Goal: Task Accomplishment & Management: Manage account settings

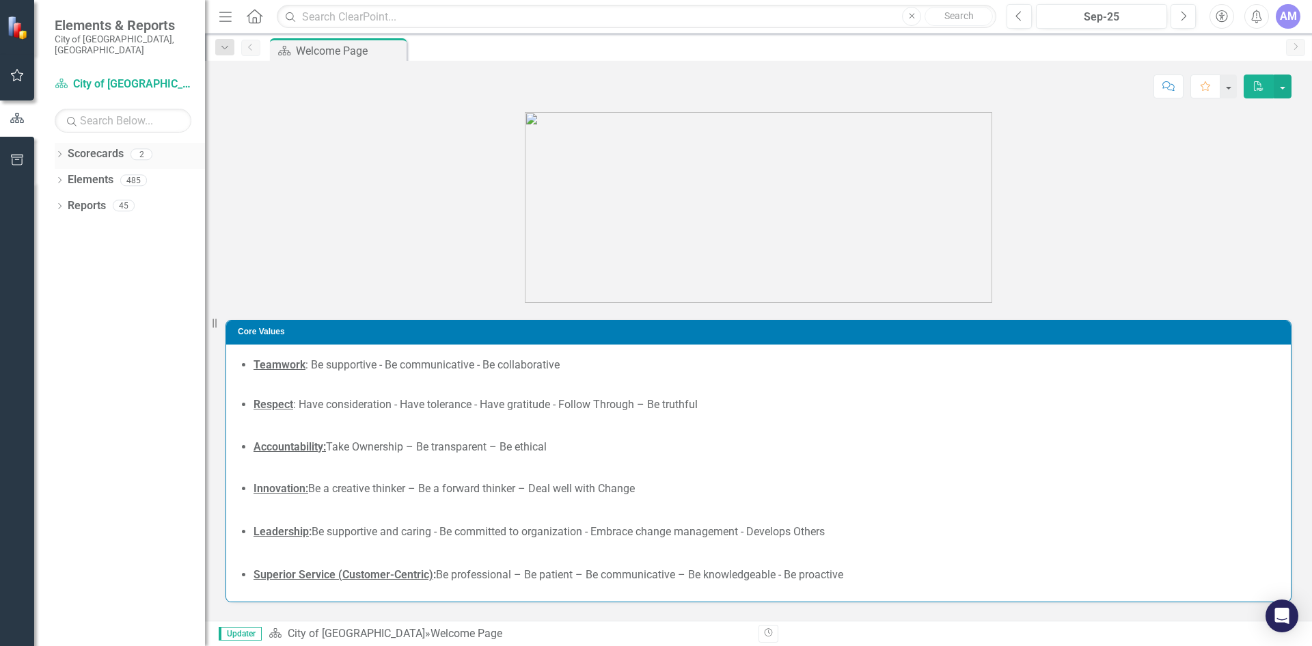
click at [62, 152] on icon "Dropdown" at bounding box center [60, 156] width 10 height 8
click at [69, 176] on icon at bounding box center [67, 179] width 3 height 7
click at [104, 198] on link "City Clerk's Office" at bounding box center [147, 206] width 116 height 16
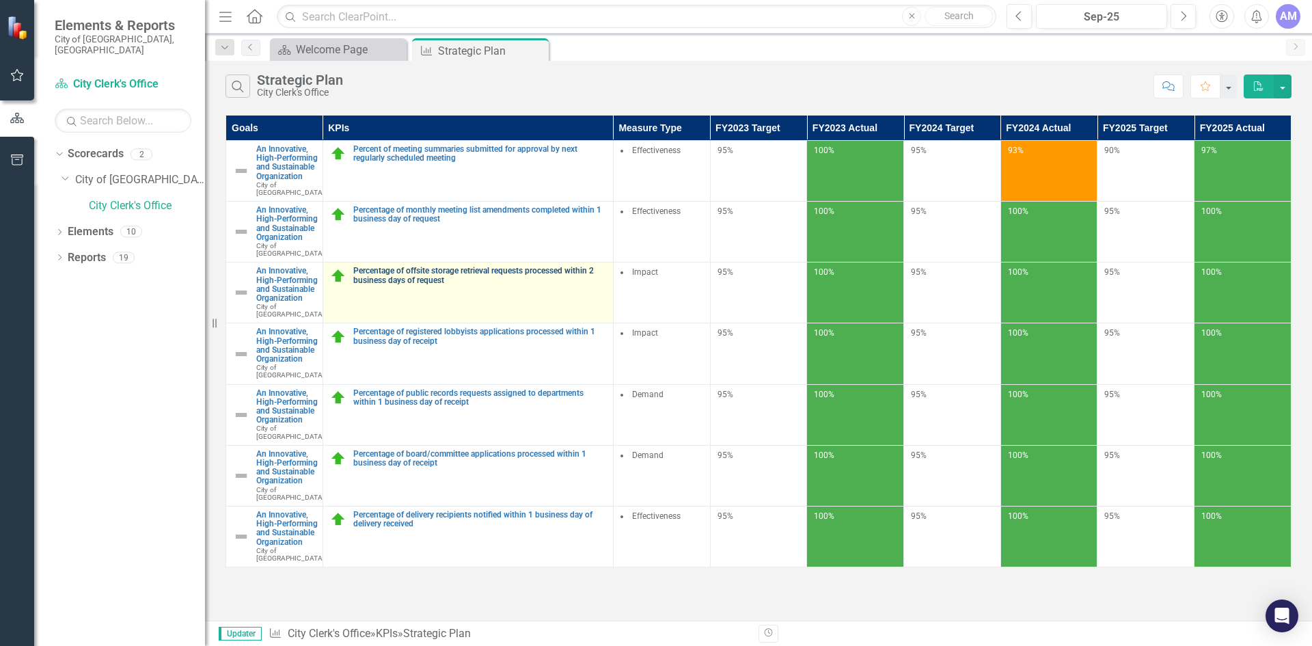
click at [398, 284] on link "Percentage of offsite storage retrieval requests processed within 2 business da…" at bounding box center [479, 275] width 253 height 18
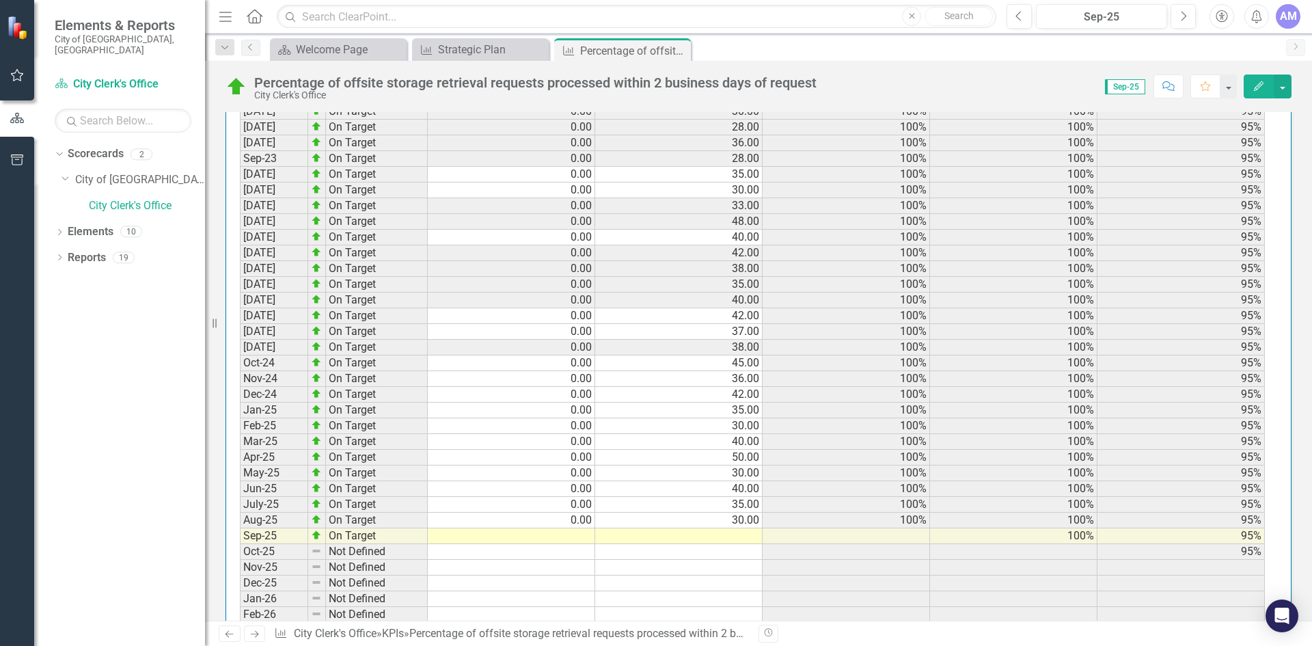
scroll to position [1499, 0]
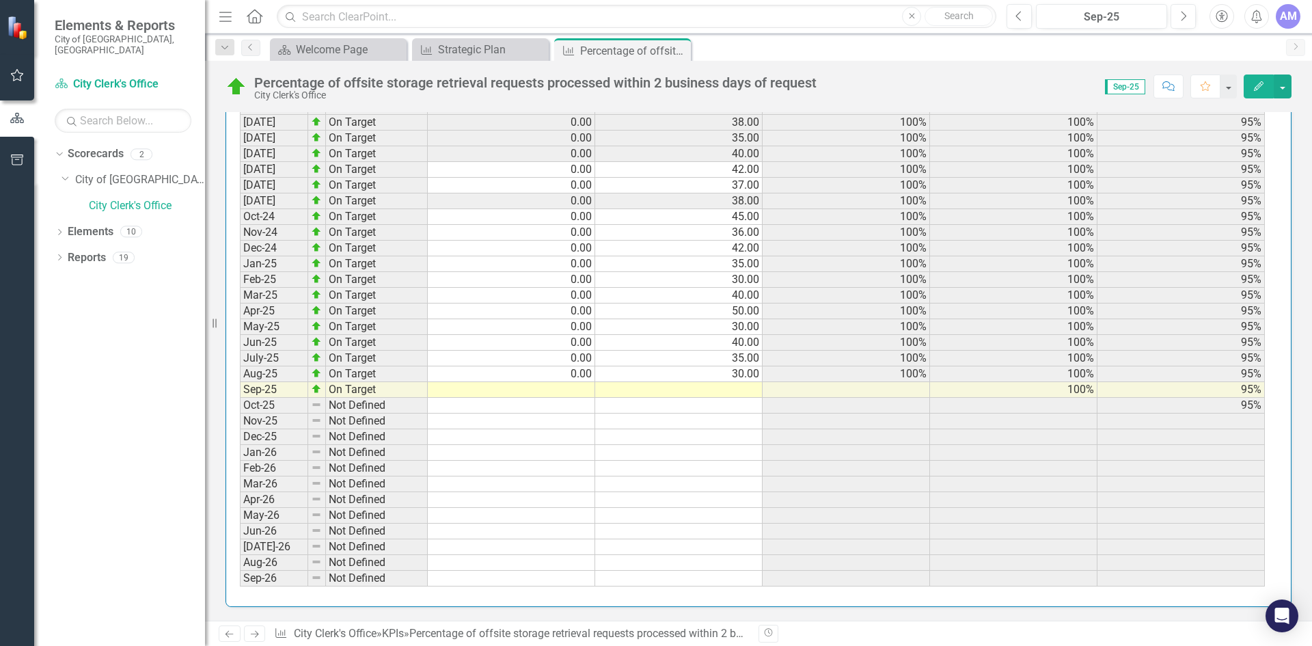
click at [538, 389] on td at bounding box center [511, 390] width 167 height 16
type textarea "0"
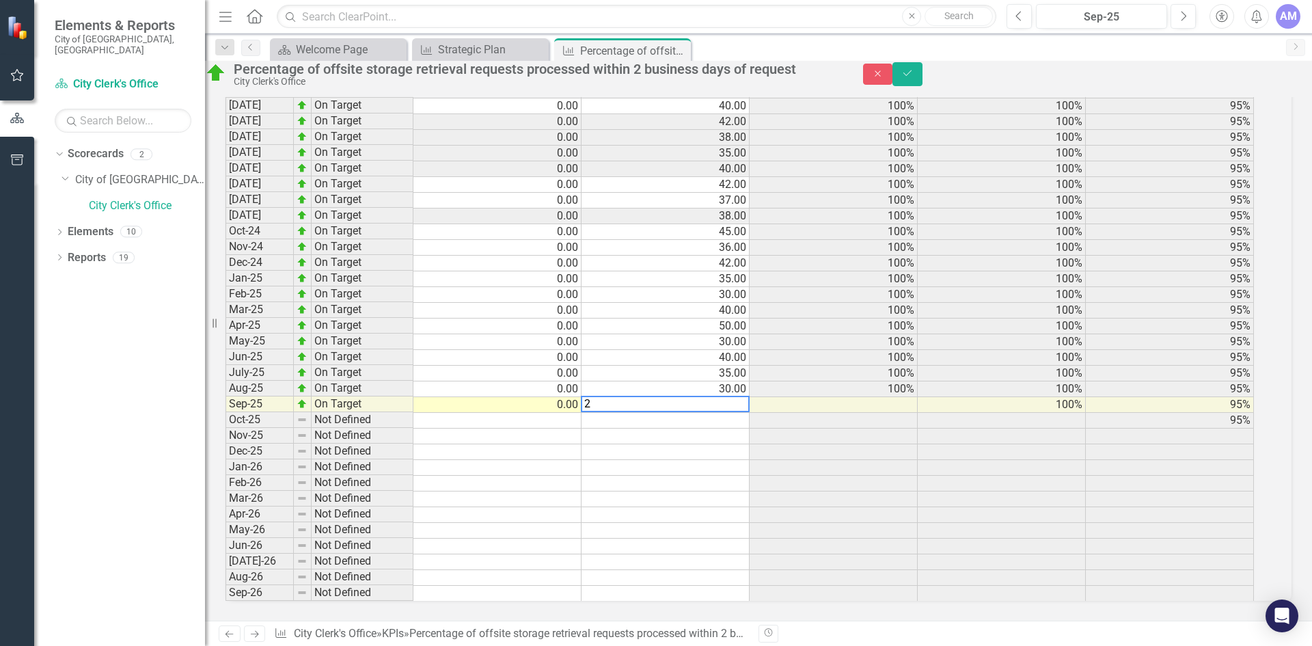
type textarea "28"
click at [922, 86] on button "Save" at bounding box center [907, 74] width 30 height 24
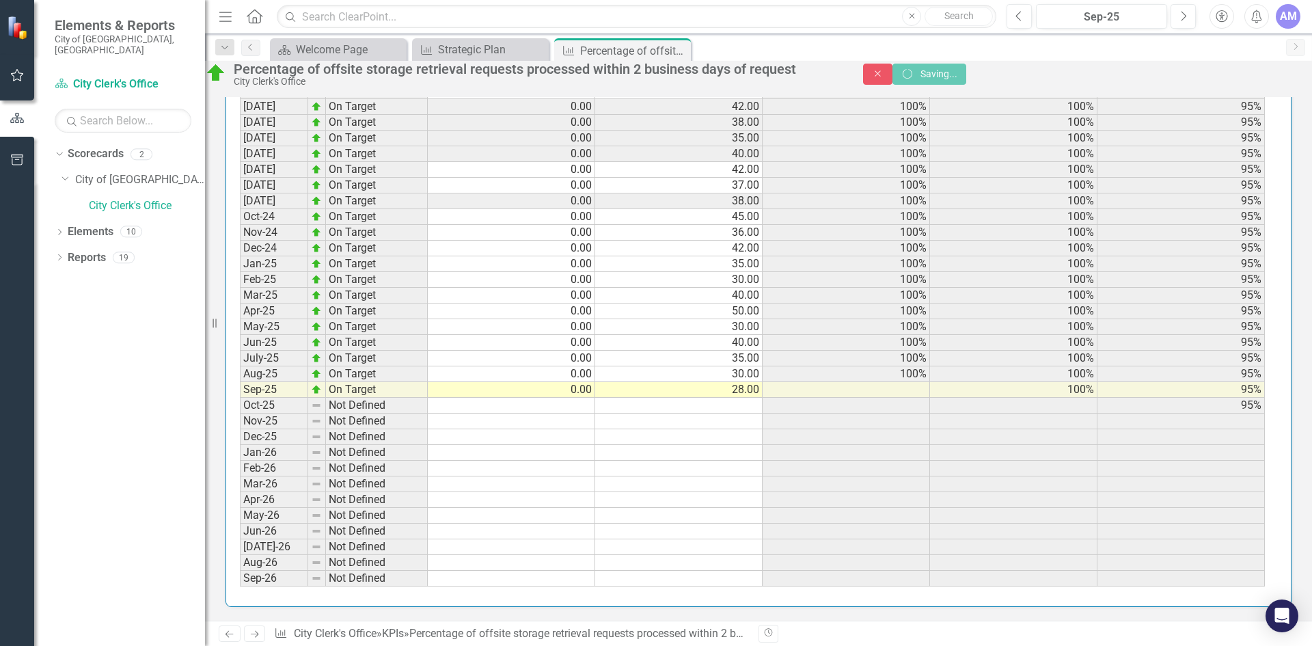
scroll to position [1499, 0]
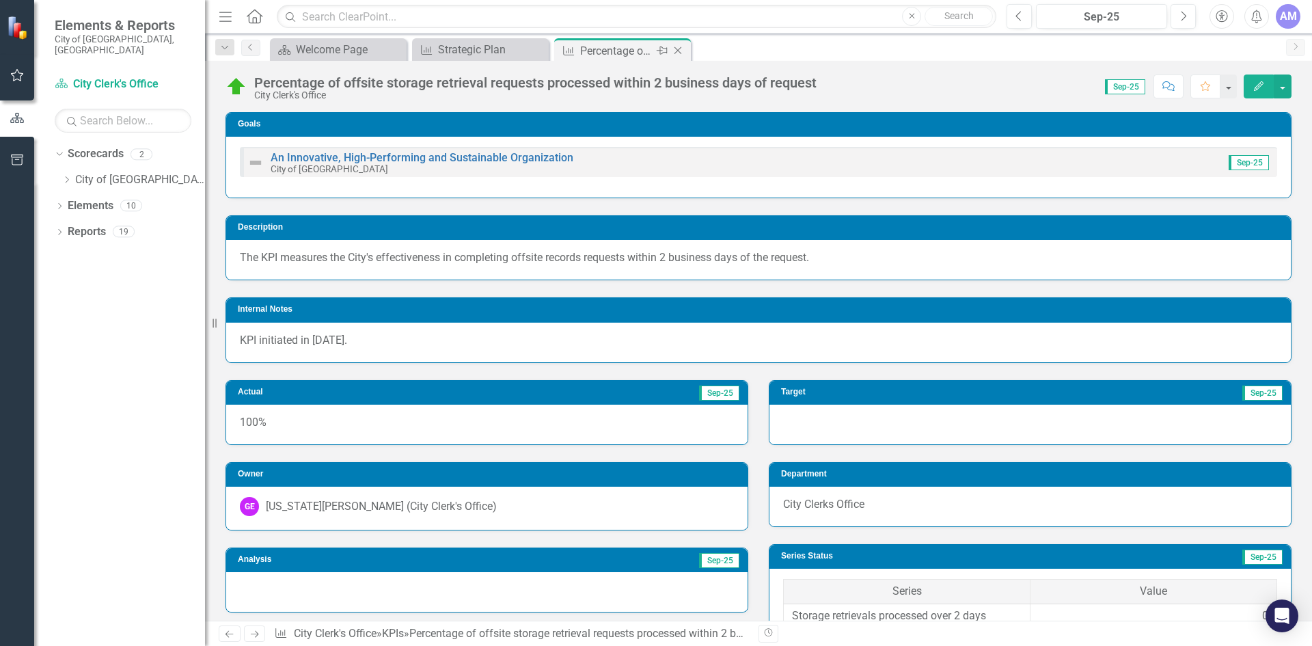
click at [676, 46] on icon "Close" at bounding box center [678, 50] width 14 height 11
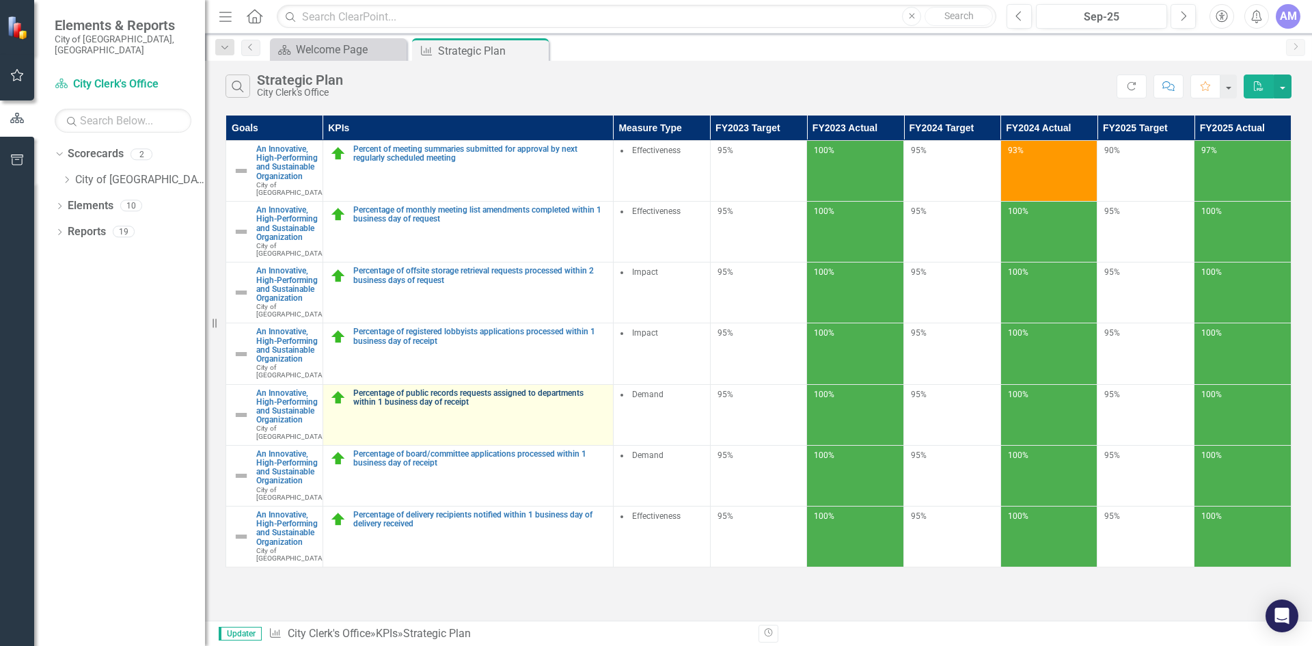
click at [467, 406] on link "Percentage of public records requests assigned to departments within 1 business…" at bounding box center [479, 398] width 253 height 18
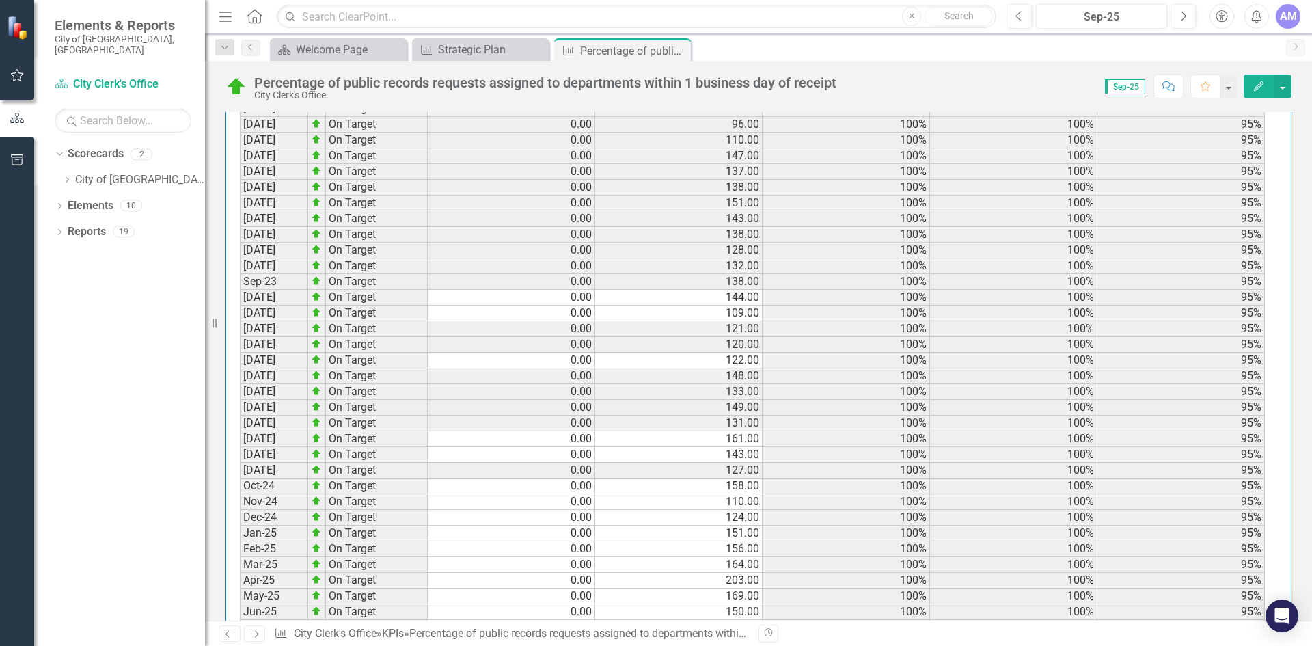
scroll to position [1499, 0]
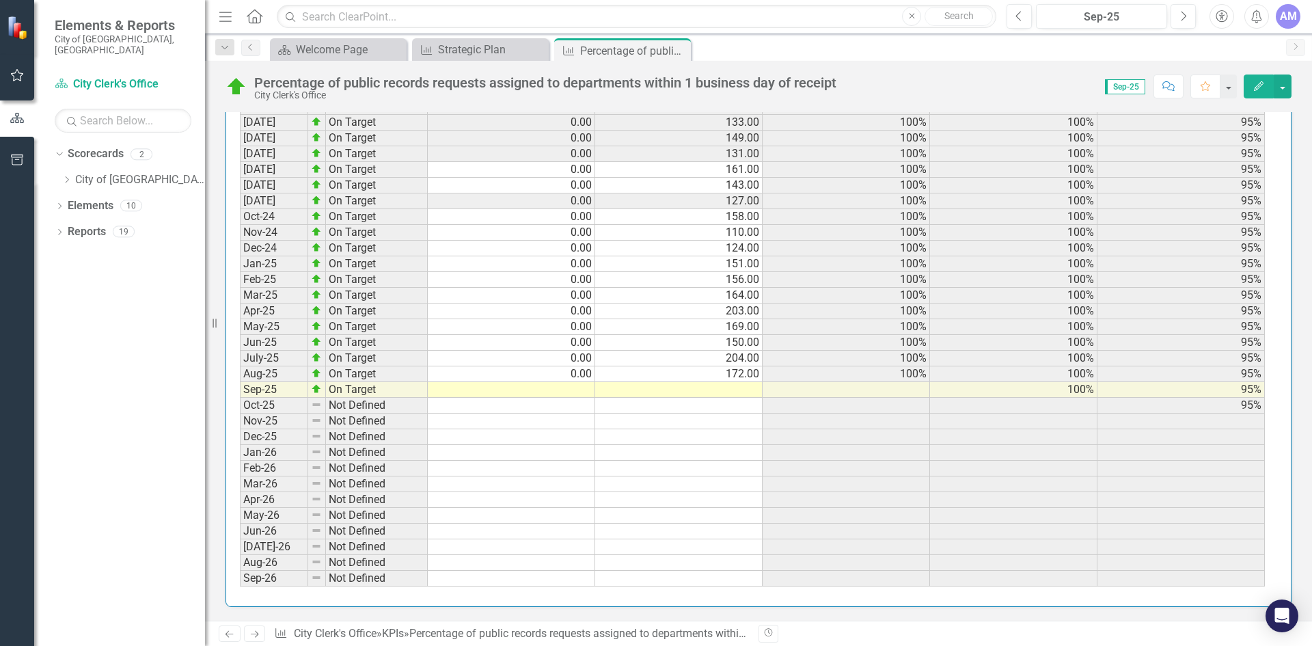
click at [580, 391] on td at bounding box center [511, 390] width 167 height 16
type textarea "0"
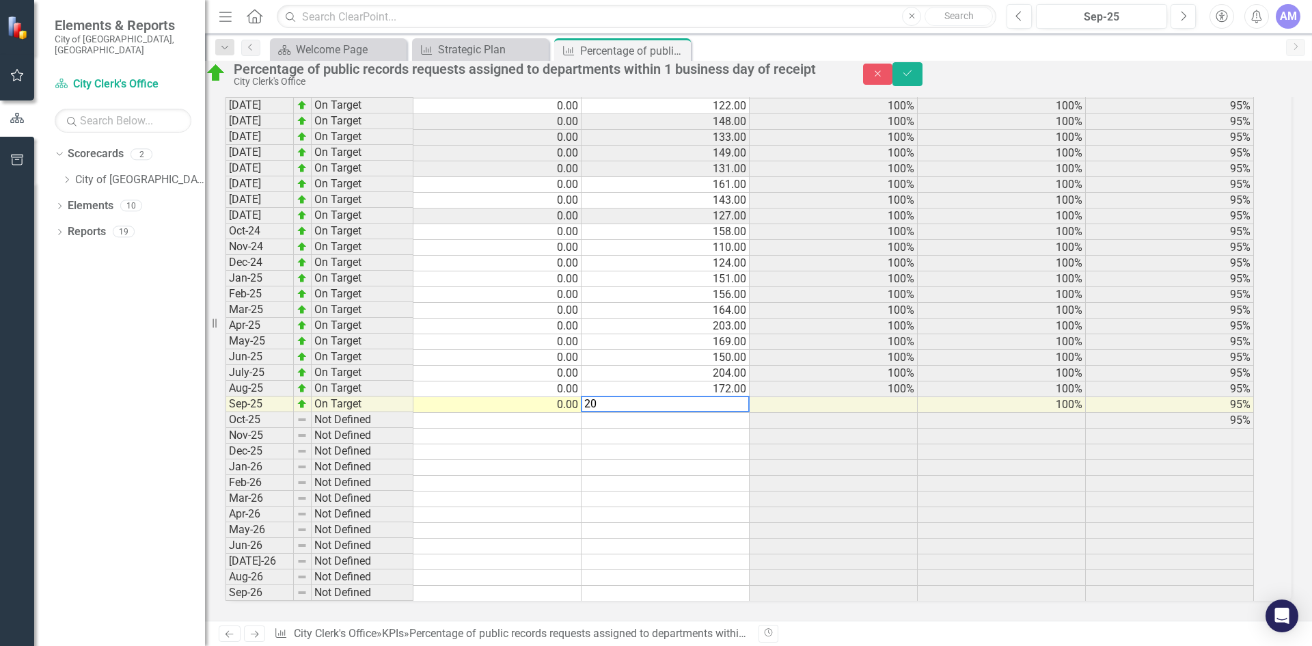
type textarea "204"
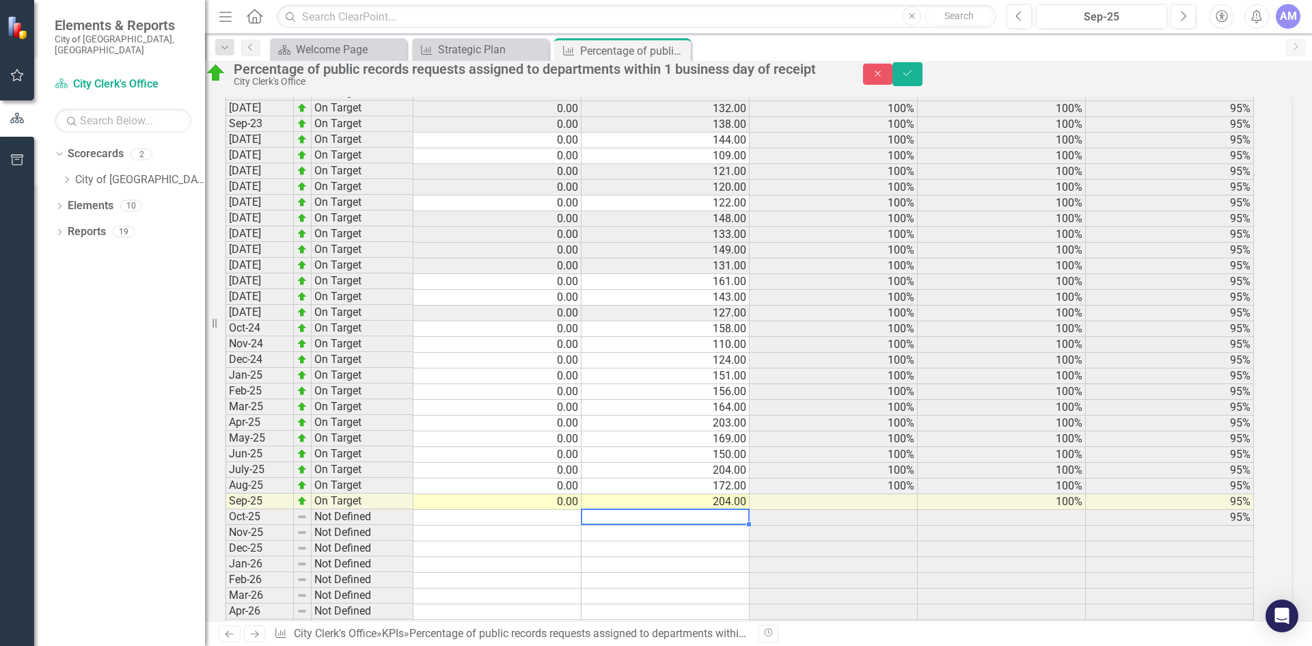
scroll to position [1166, 0]
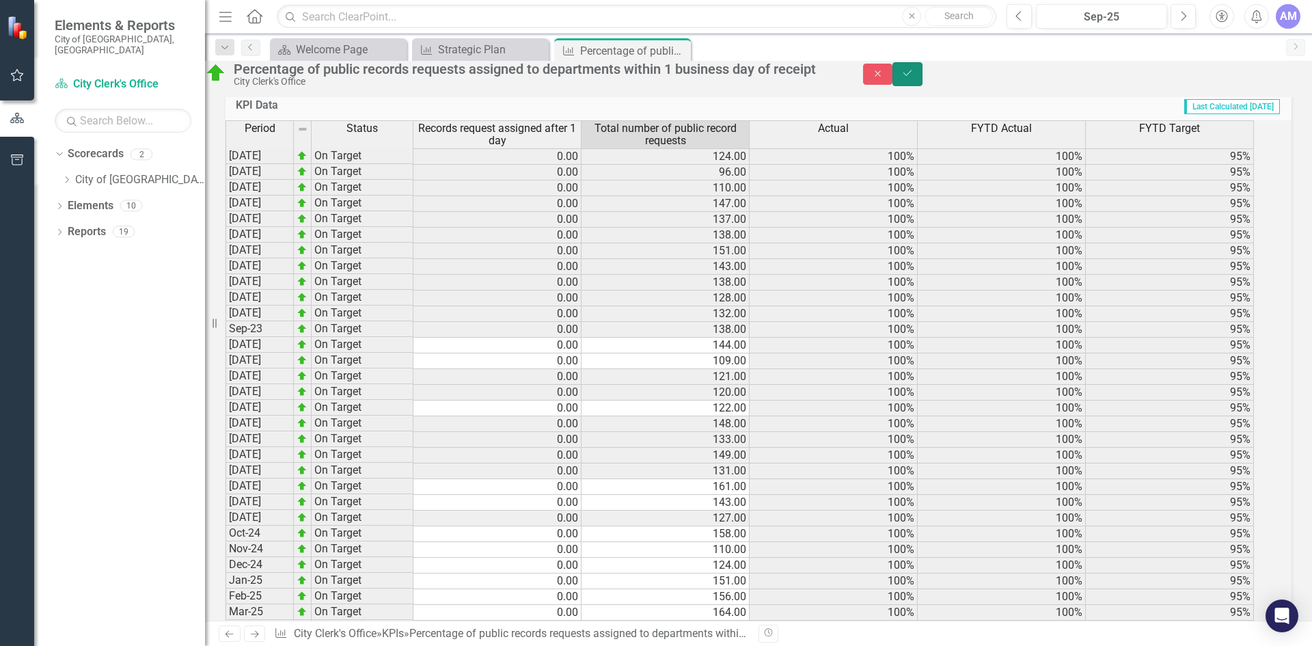
click at [913, 78] on icon "Save" at bounding box center [907, 73] width 12 height 10
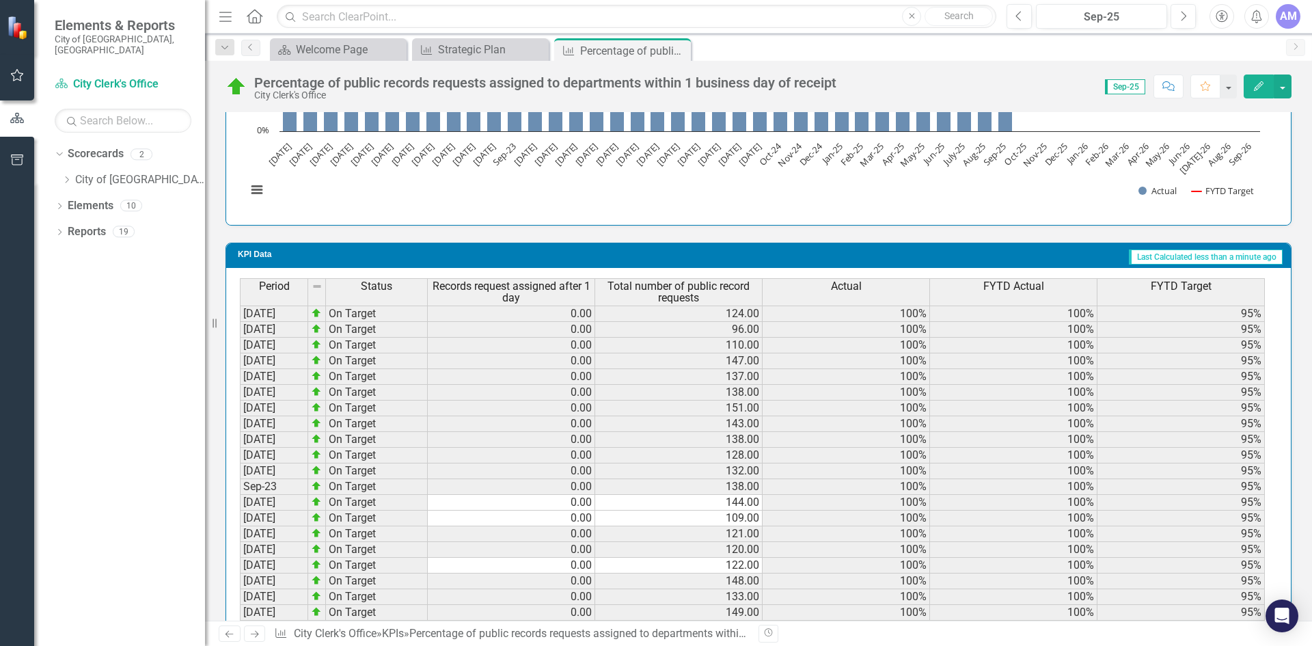
scroll to position [1366, 0]
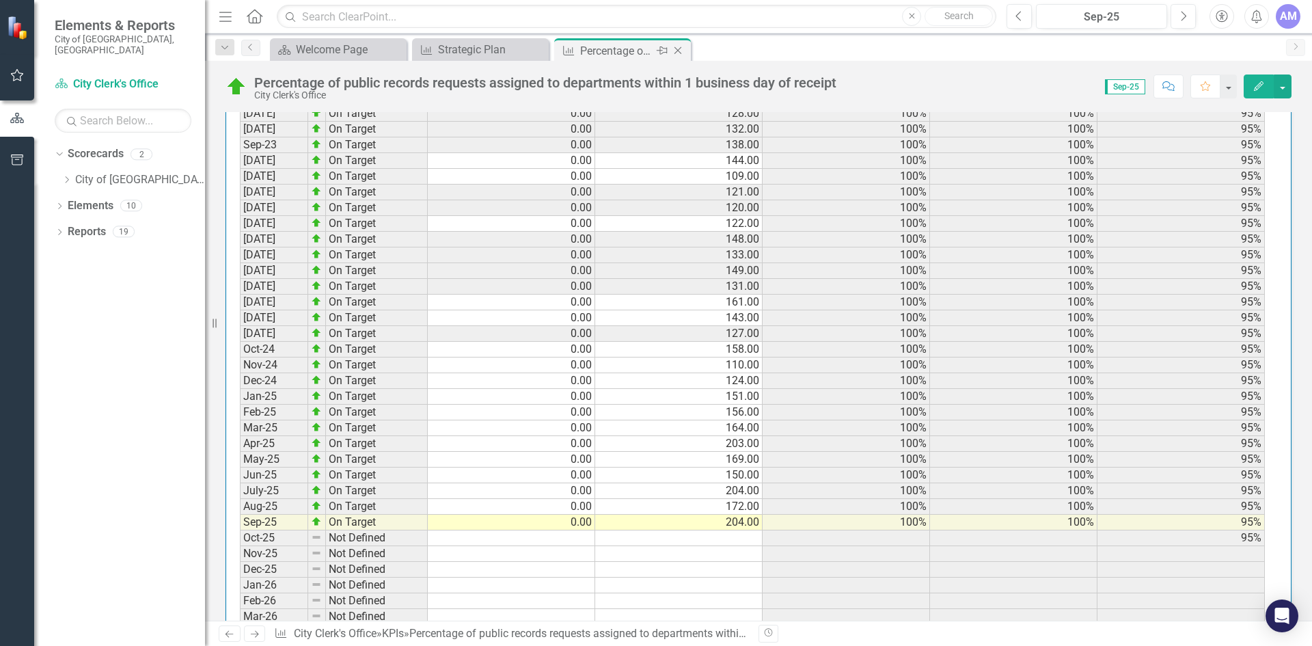
click at [680, 49] on icon at bounding box center [678, 51] width 8 height 8
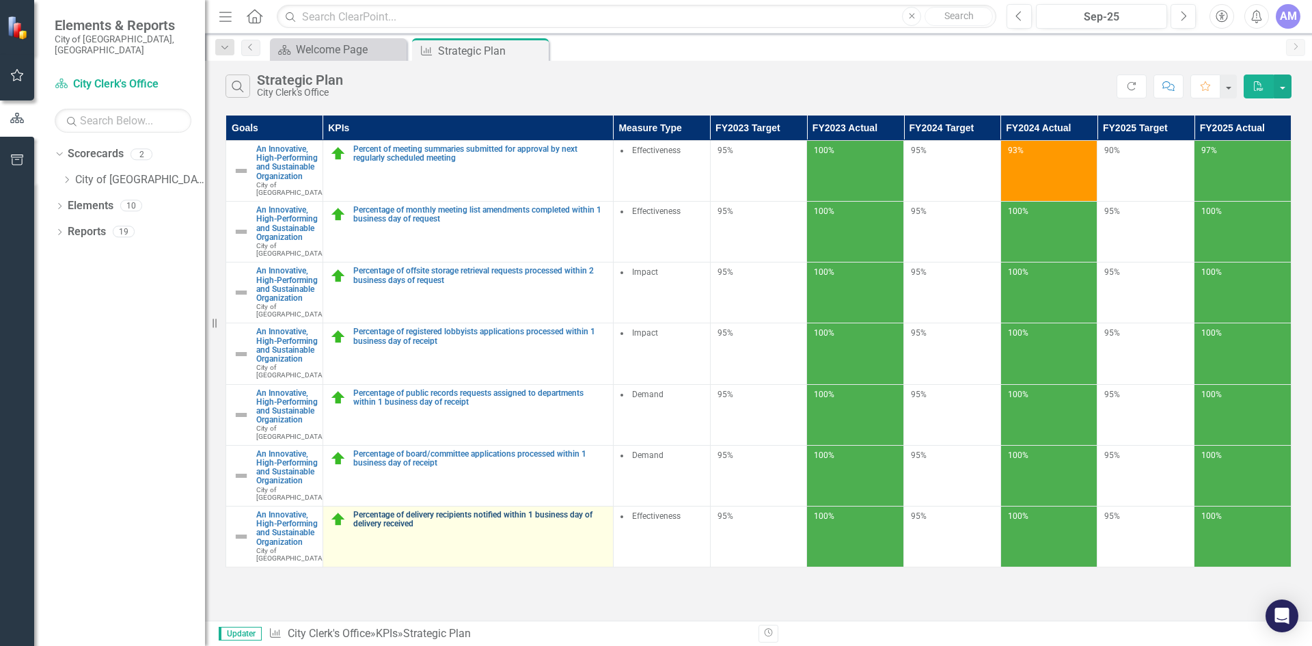
click at [470, 528] on link "Percentage of delivery recipients notified within 1 business day of delivery re…" at bounding box center [479, 519] width 253 height 18
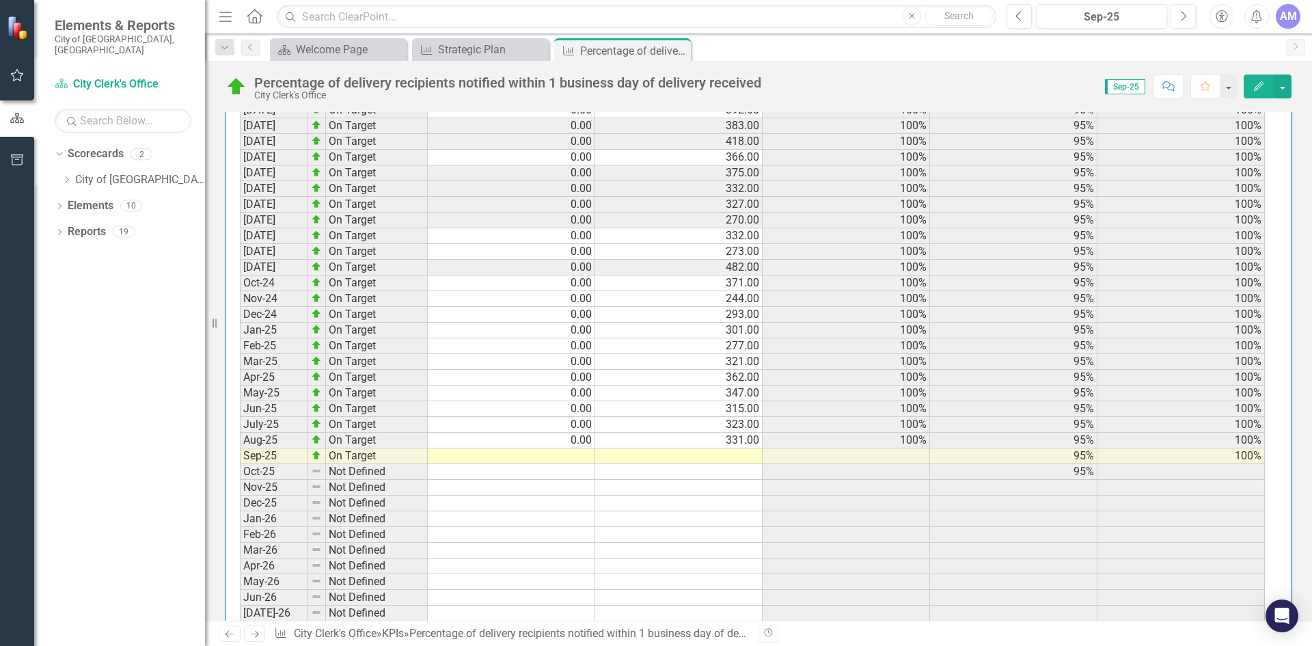
scroll to position [1435, 0]
click at [560, 453] on td at bounding box center [511, 454] width 167 height 16
type textarea "0"
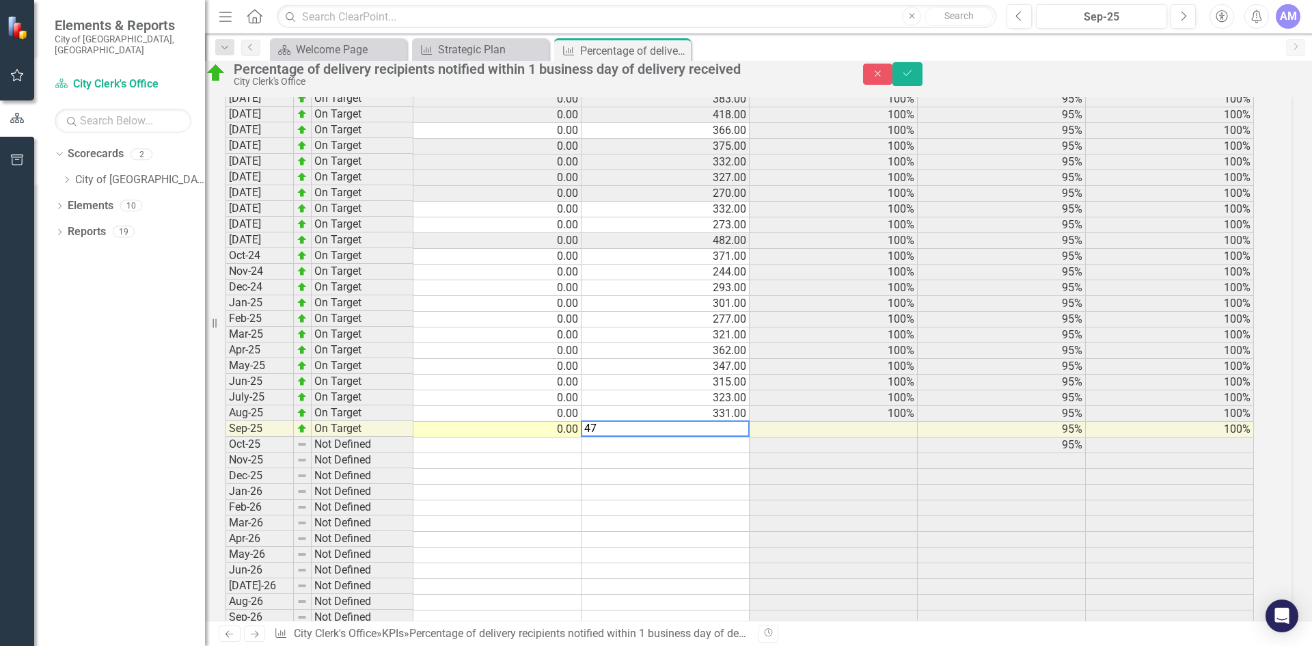
type textarea "479"
click at [922, 69] on button "Save" at bounding box center [907, 74] width 30 height 24
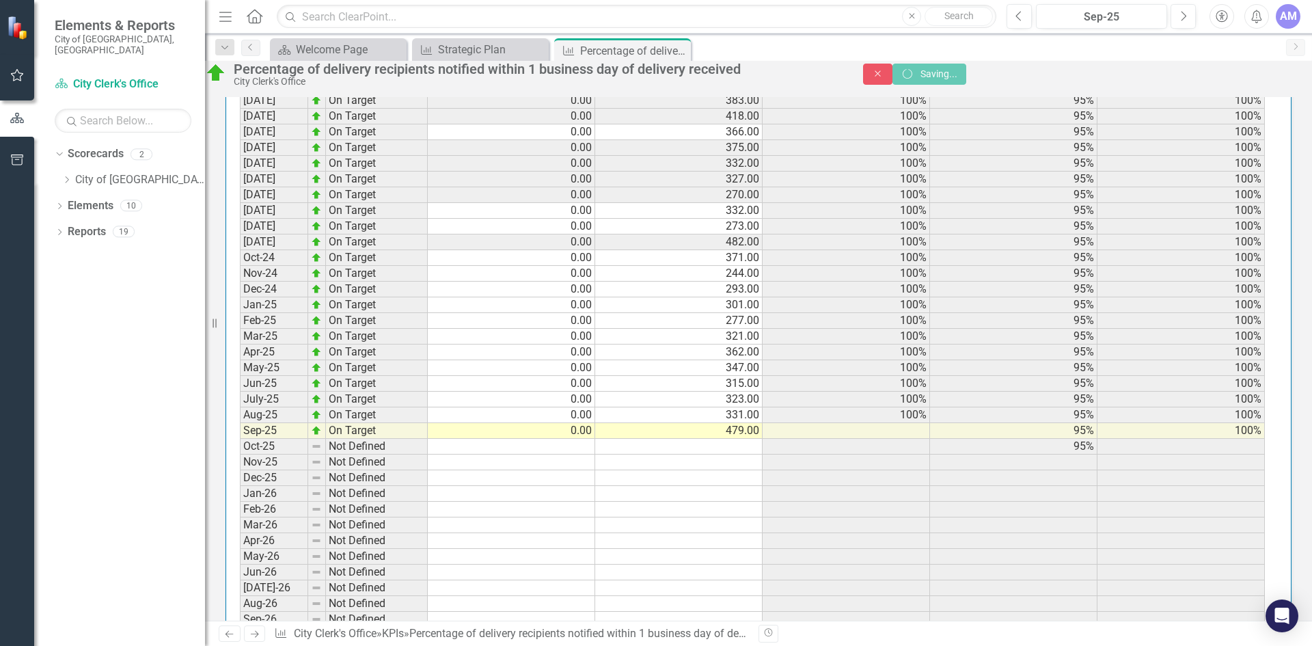
scroll to position [1435, 0]
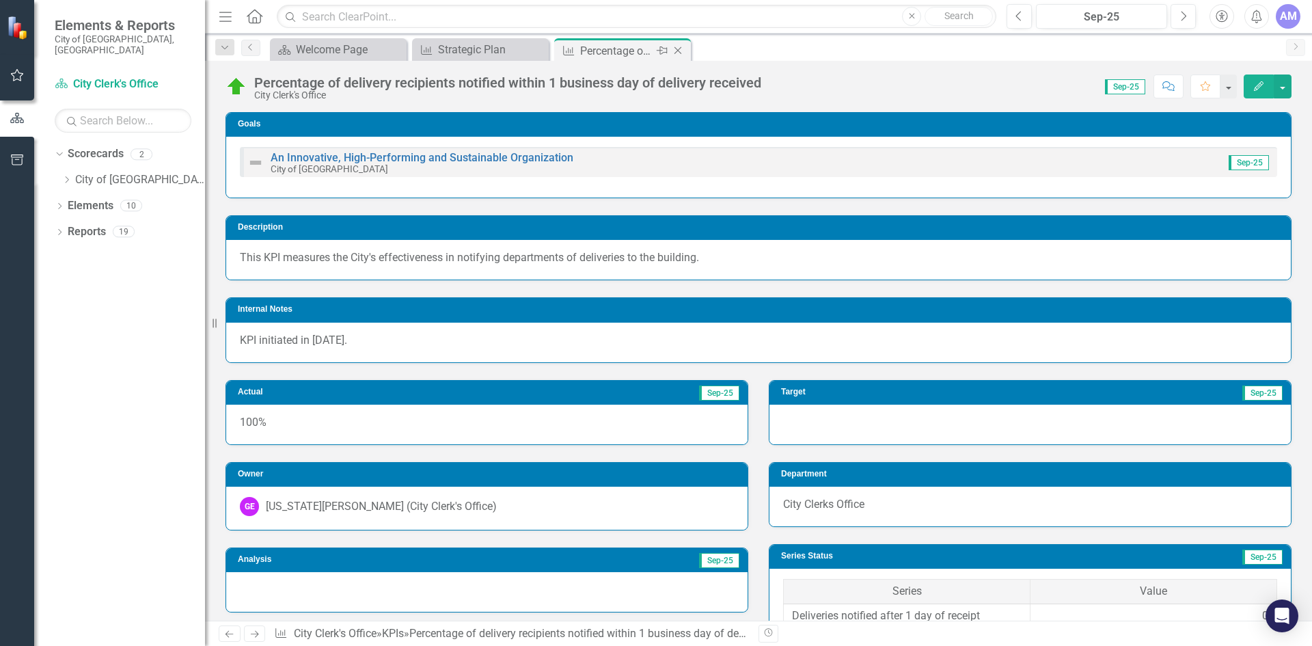
click at [680, 48] on icon at bounding box center [678, 51] width 8 height 8
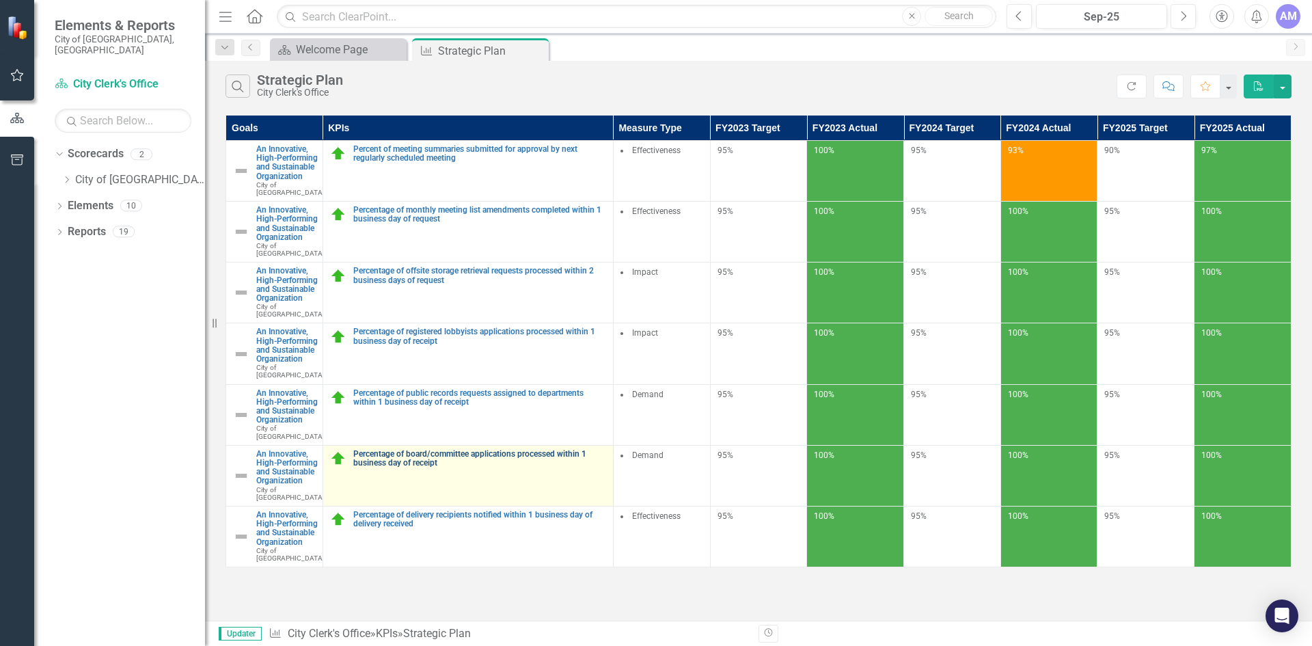
click at [484, 467] on link "Percentage of board/committee applications processed within 1 business day of r…" at bounding box center [479, 459] width 253 height 18
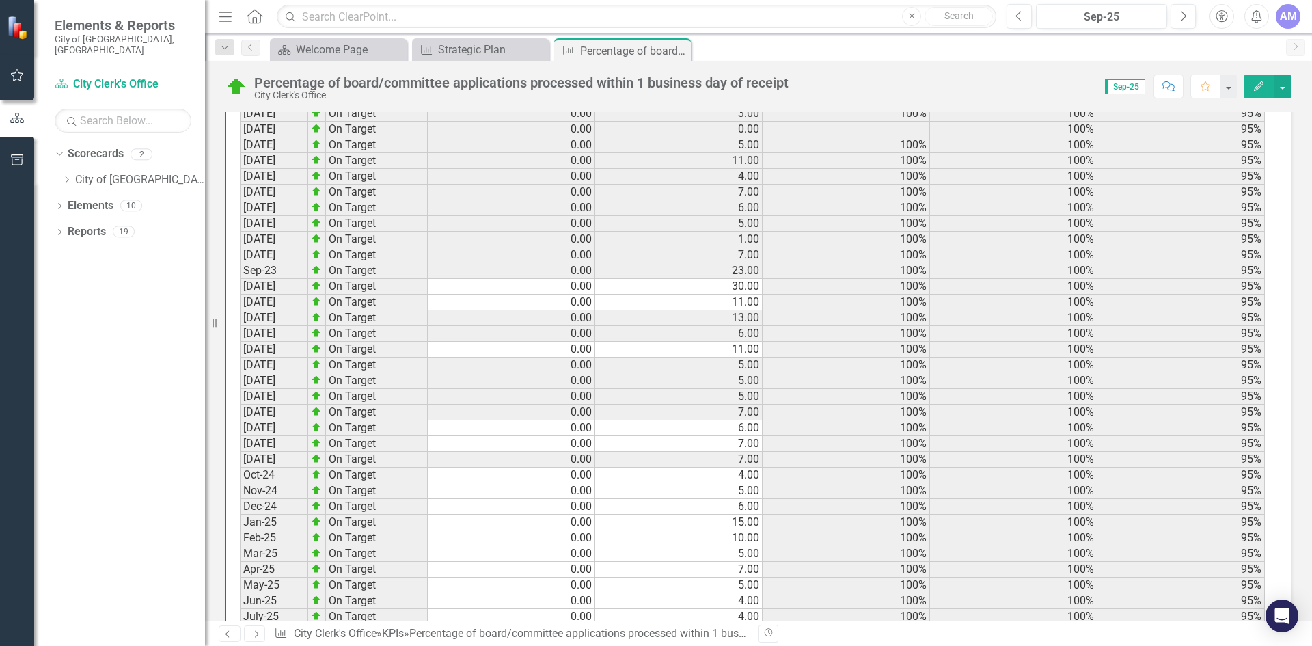
scroll to position [1503, 0]
